Goal: Task Accomplishment & Management: Complete application form

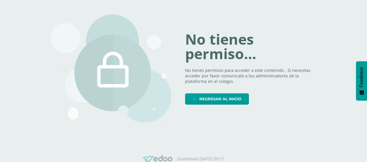
click at [237, 106] on div "No tienes permiso... No tienes permisos para acceder a este contenido , Si nece…" at bounding box center [183, 69] width 267 height 136
click at [235, 99] on span "Regresar al inicio" at bounding box center [220, 99] width 42 height 11
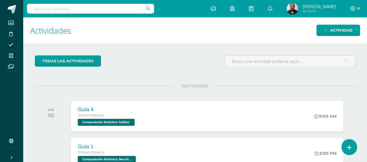
click at [83, 11] on input "text" at bounding box center [90, 9] width 127 height 10
type input "newt"
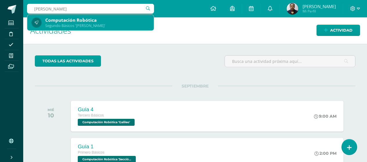
click at [91, 28] on div "Segundo Básicos 'Newton'" at bounding box center [97, 25] width 104 height 5
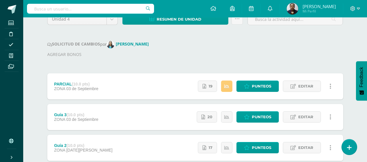
scroll to position [38, 0]
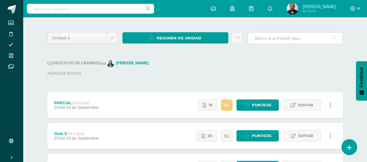
drag, startPoint x: 240, startPoint y: 69, endPoint x: 271, endPoint y: 35, distance: 45.6
click at [240, 69] on div "SOLICITUD DE CAMBIOS por Dina Cabrera AGREGAR BONOS" at bounding box center [195, 68] width 296 height 17
click at [347, 145] on icon at bounding box center [349, 148] width 5 height 7
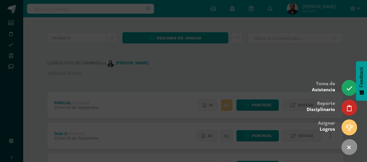
click at [300, 76] on div at bounding box center [183, 81] width 367 height 162
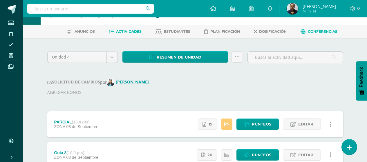
scroll to position [0, 0]
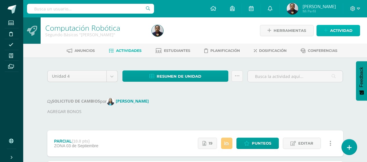
click at [329, 28] on link "Actividad" at bounding box center [339, 30] width 44 height 11
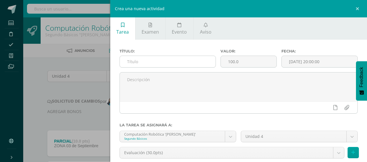
click at [176, 59] on input "text" at bounding box center [168, 61] width 96 height 11
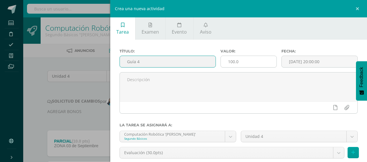
type input "Guía 4"
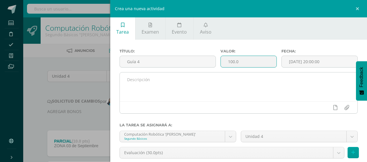
drag, startPoint x: 240, startPoint y: 62, endPoint x: 207, endPoint y: 73, distance: 35.0
click at [207, 73] on div "Título: Guía 4 Valor: 100.0 Fecha: 2025-09-10 20:00:00" at bounding box center [239, 83] width 239 height 69
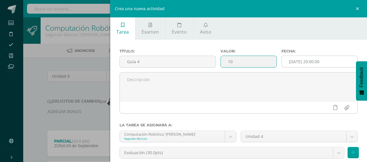
type input "10"
click at [310, 58] on input "[DATE] 20:00:00" at bounding box center [320, 61] width 76 height 11
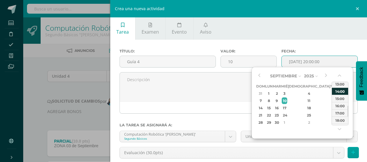
click at [339, 92] on div "14:00" at bounding box center [340, 91] width 16 height 7
type input "2025-09-10 14:00"
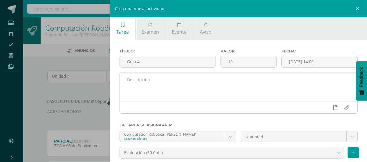
click at [333, 107] on link at bounding box center [335, 107] width 11 height 11
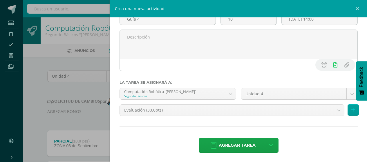
scroll to position [44, 0]
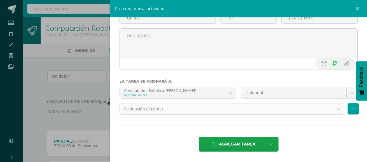
click at [336, 113] on body "Estudiantes Disciplina Asistencia Mis cursos Archivos Soporte Ayuda Reportar un…" at bounding box center [183, 144] width 367 height 288
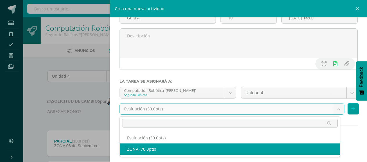
select select "122584"
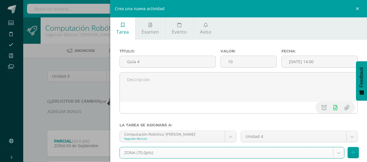
scroll to position [29, 0]
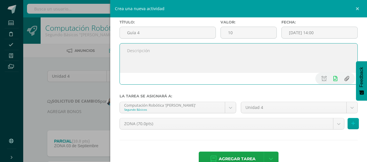
click at [345, 77] on input "file" at bounding box center [346, 78] width 11 height 11
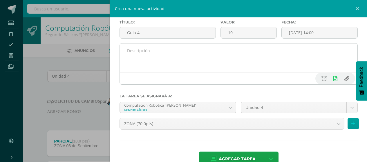
type input "C:\fakepath\2do. Básico 2.png"
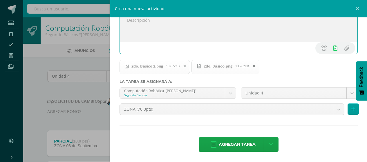
scroll to position [60, 0]
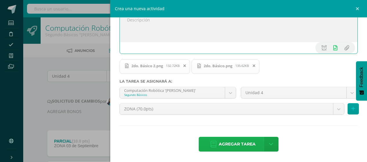
click at [233, 145] on span "Agregar tarea" at bounding box center [237, 144] width 37 height 14
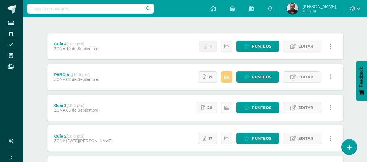
scroll to position [87, 0]
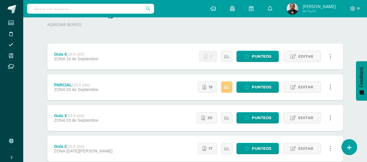
click at [171, 30] on div "Unidad 4 Unidad 1 Unidad 2 Unidad 3 Unidad 4 Resumen de unidad Descargar como H…" at bounding box center [195, 101] width 301 height 238
